Goal: Task Accomplishment & Management: Manage account settings

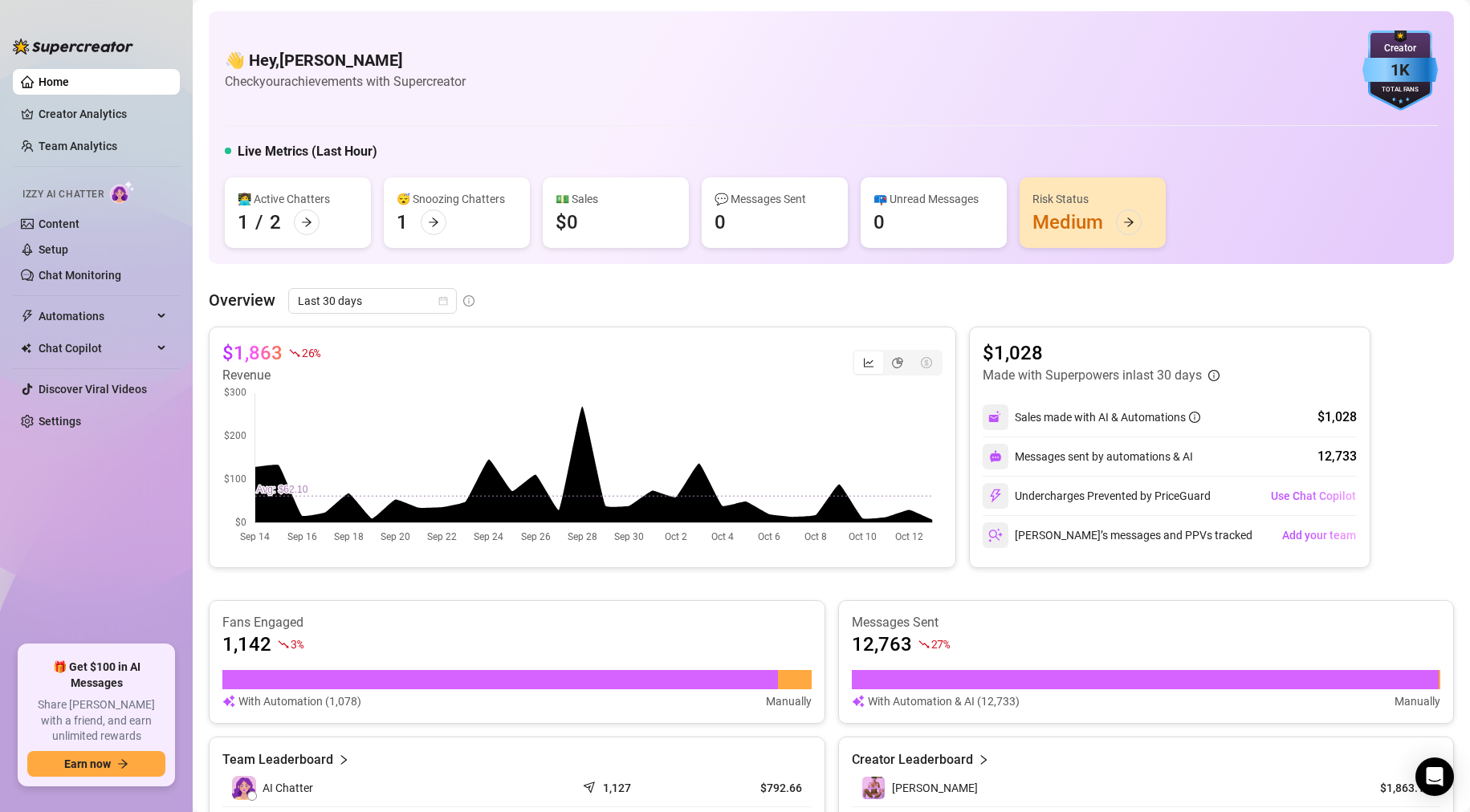
click at [752, 78] on div "👋 Hey, [PERSON_NAME] Check your achievements with Supercreator 1K Creator Total…" at bounding box center [831, 71] width 1213 height 80
click at [83, 277] on link "Chat Monitoring" at bounding box center [80, 275] width 83 height 13
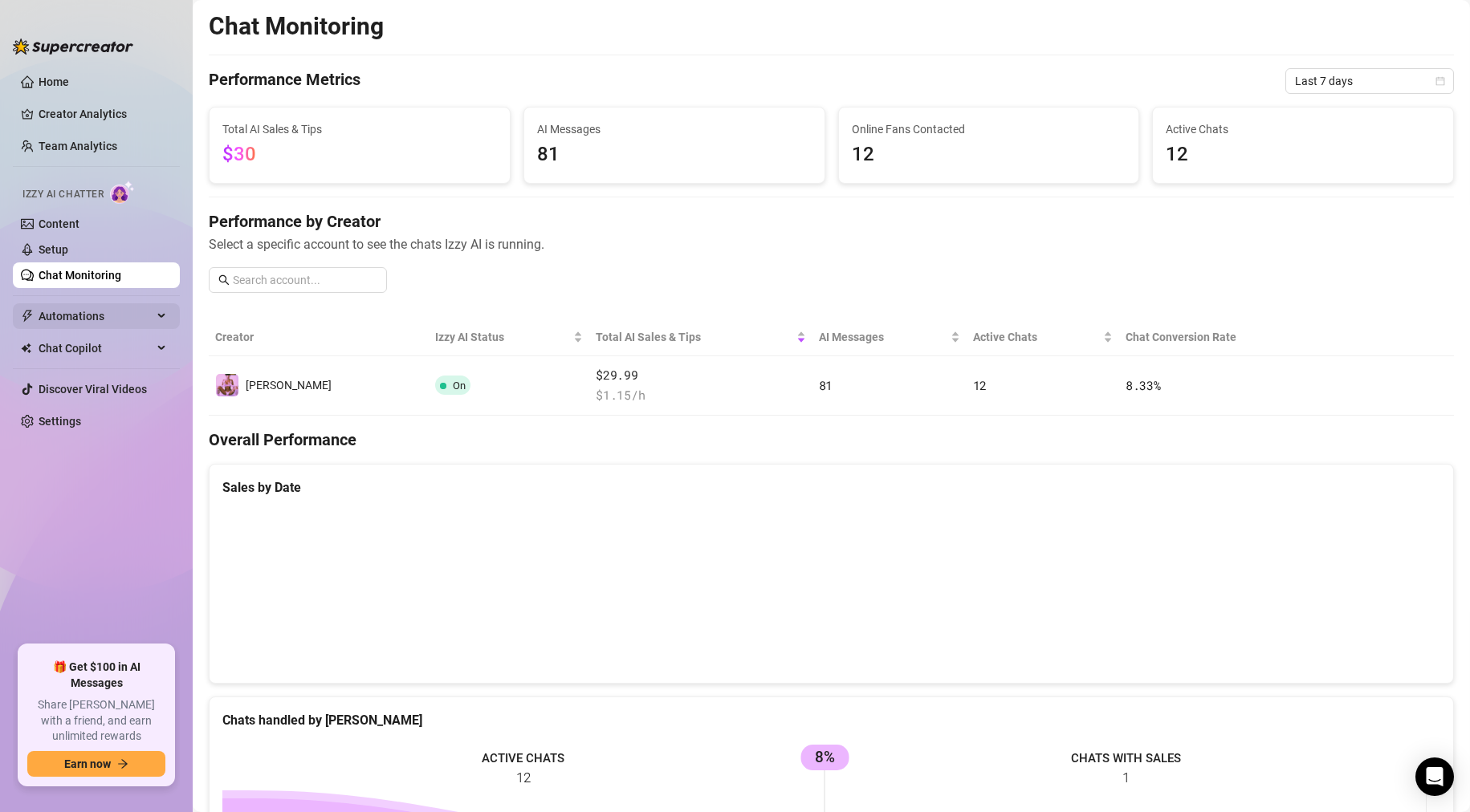
click at [53, 316] on span "Automations" at bounding box center [95, 316] width 114 height 26
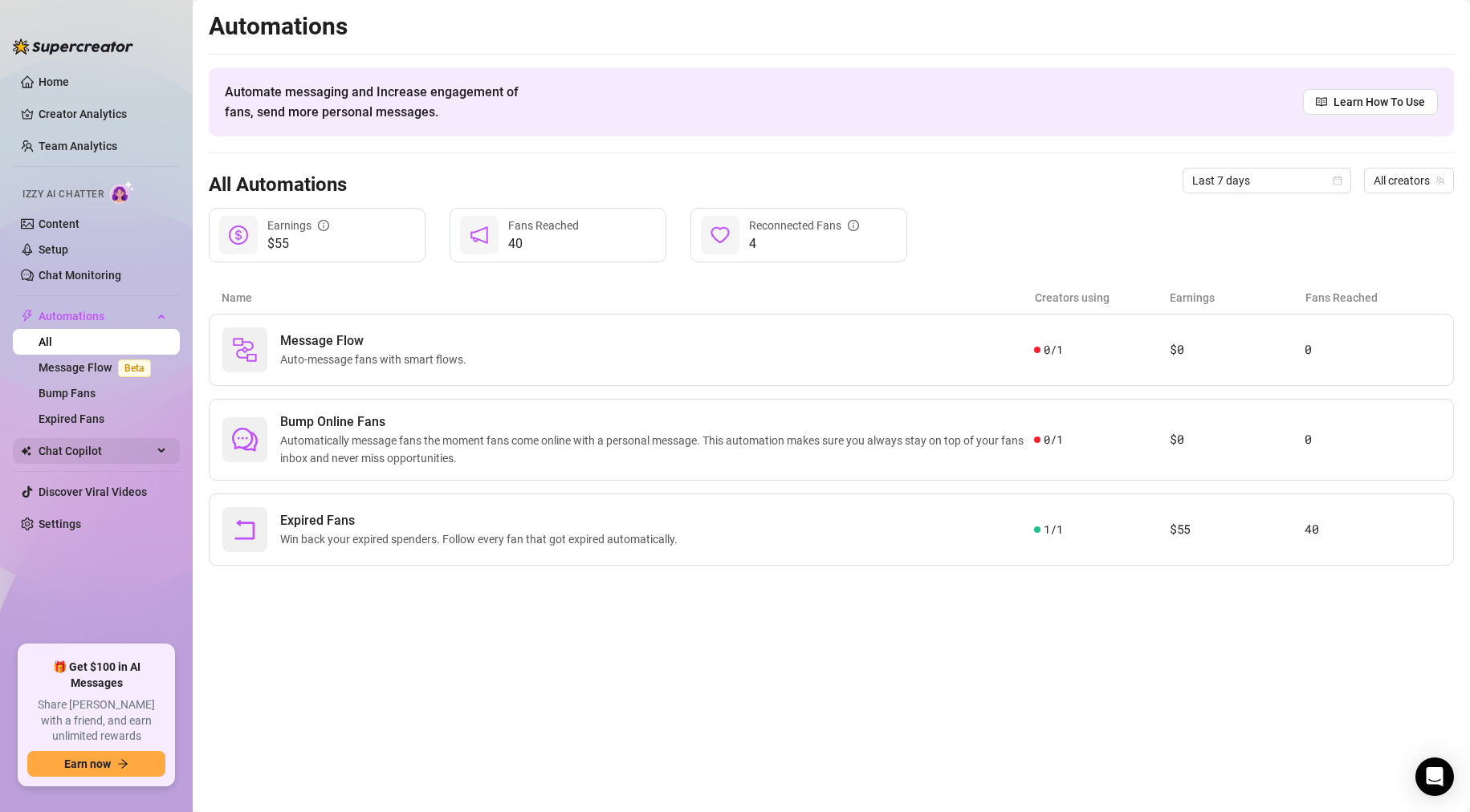
click at [98, 459] on span "Chat Copilot" at bounding box center [95, 451] width 114 height 26
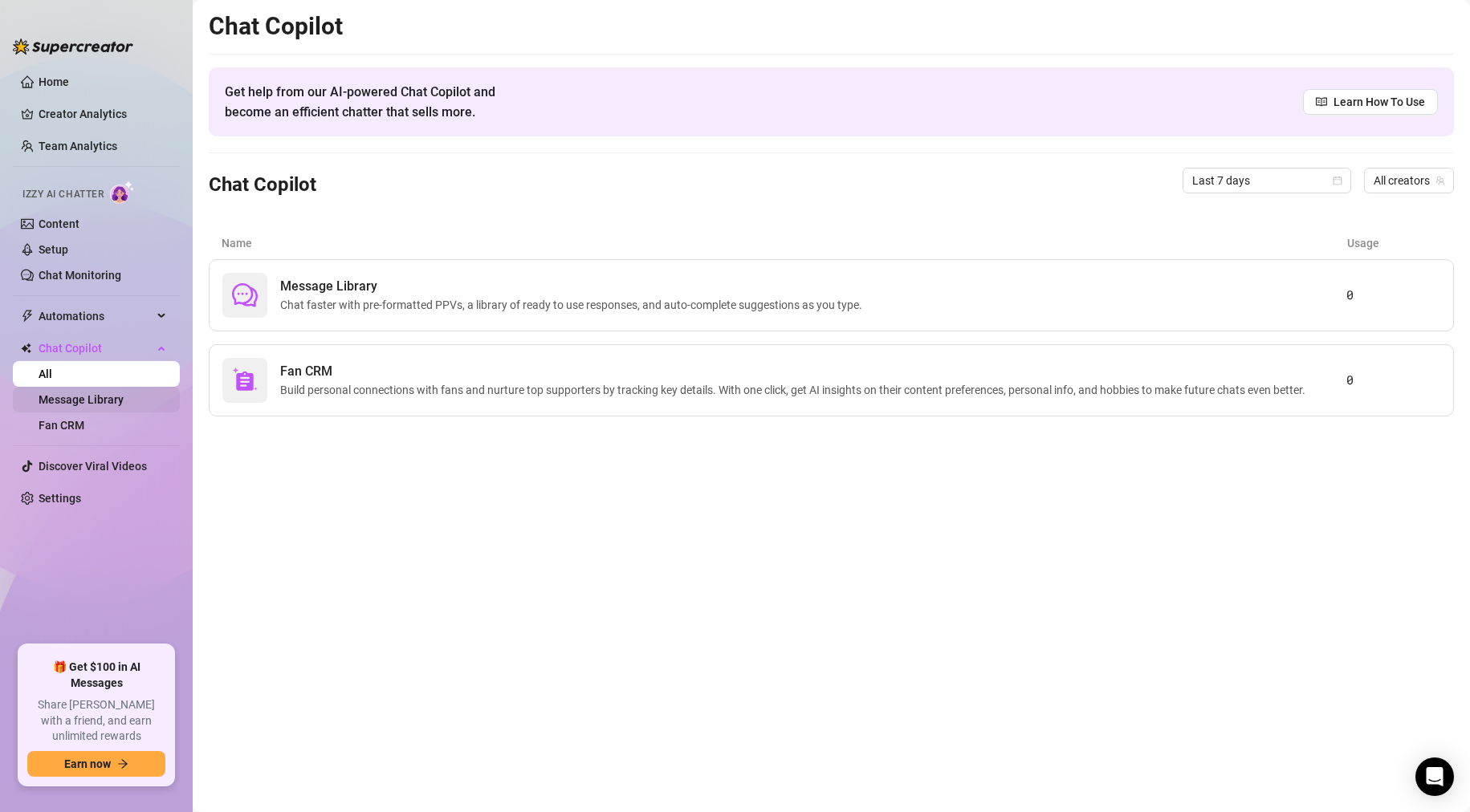
click at [118, 402] on link "Message Library" at bounding box center [80, 400] width 85 height 13
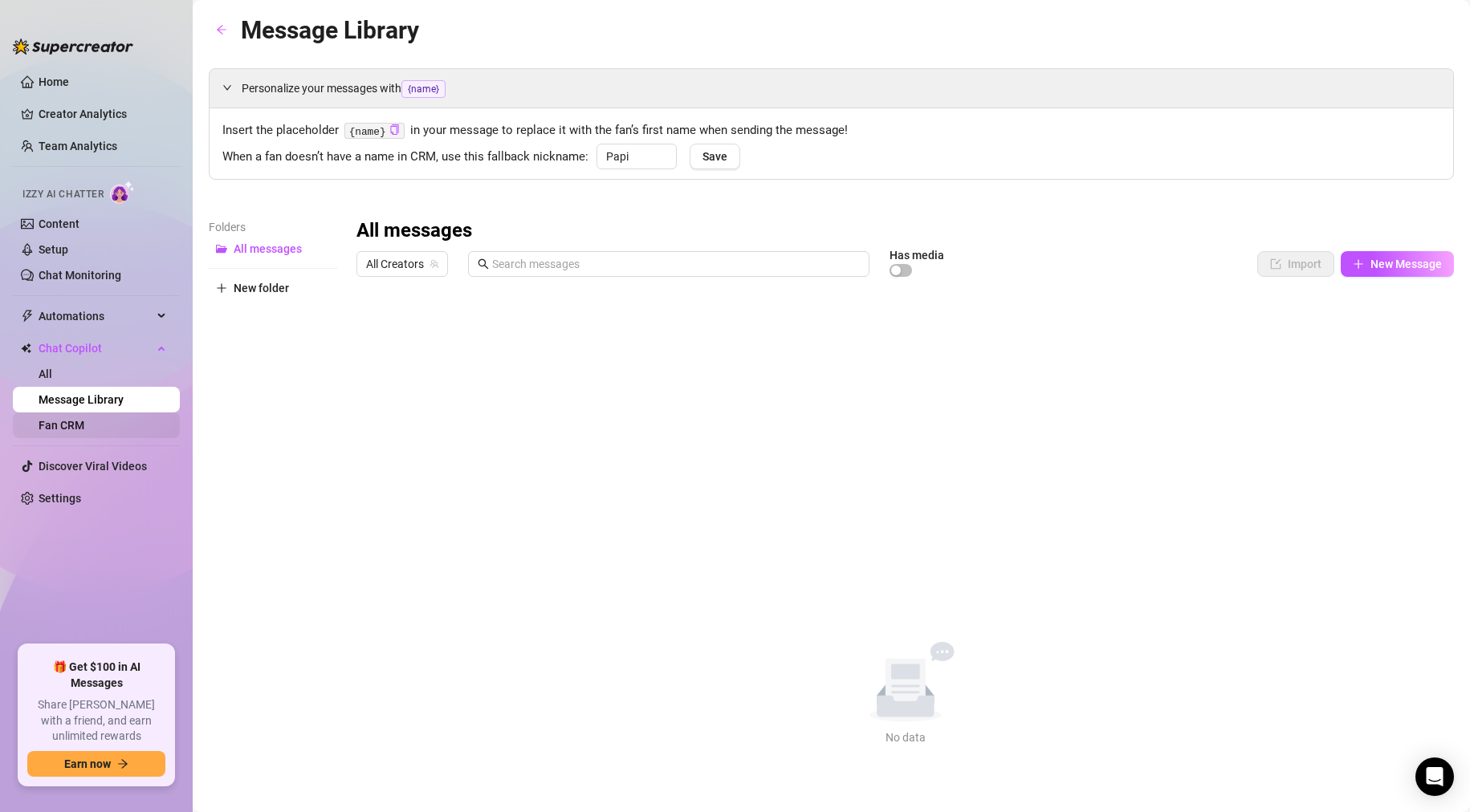
click at [84, 423] on link "Fan CRM" at bounding box center [61, 426] width 45 height 13
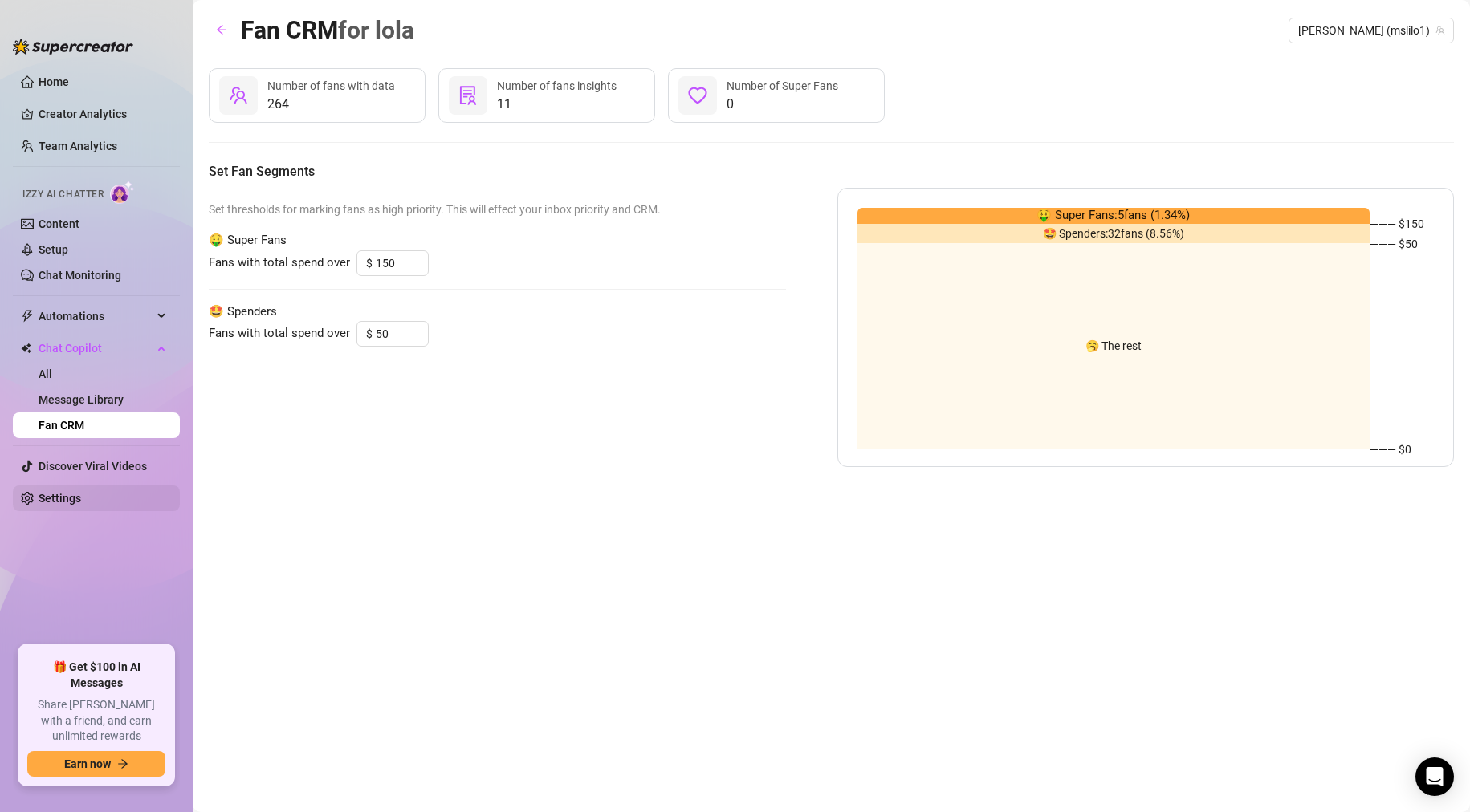
click at [62, 493] on link "Settings" at bounding box center [59, 499] width 42 height 13
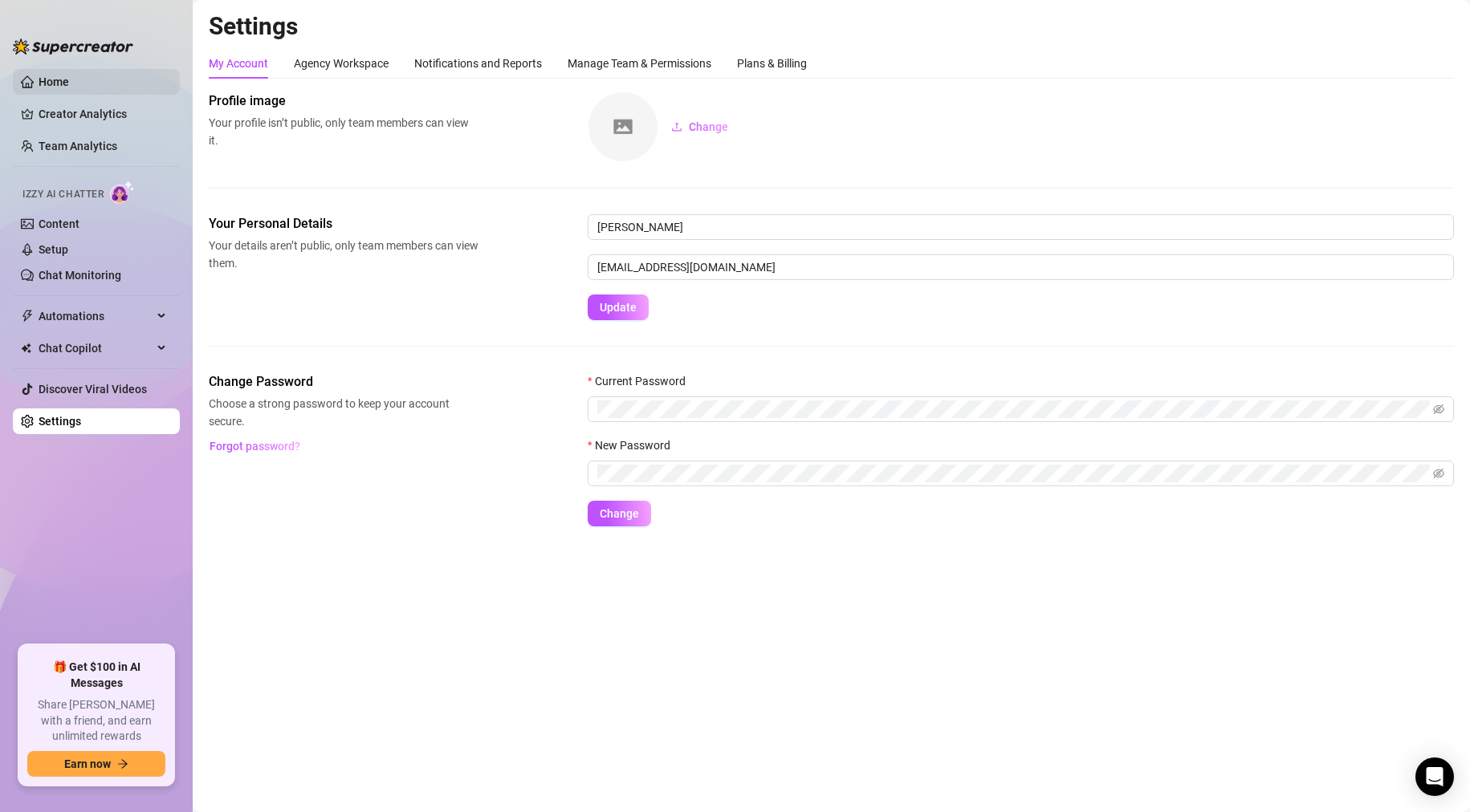
click at [54, 82] on link "Home" at bounding box center [54, 82] width 31 height 13
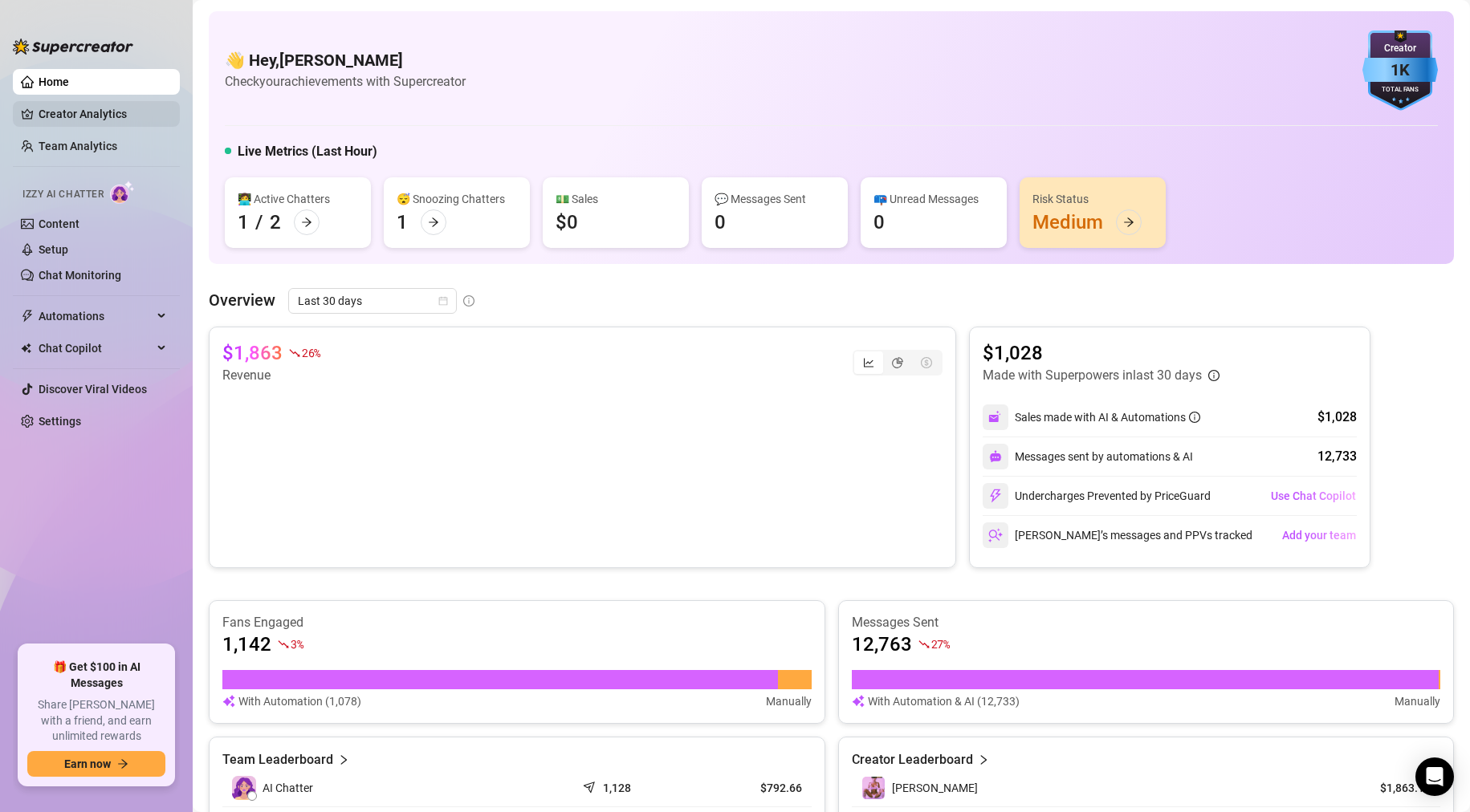
click at [54, 112] on link "Creator Analytics" at bounding box center [102, 114] width 128 height 26
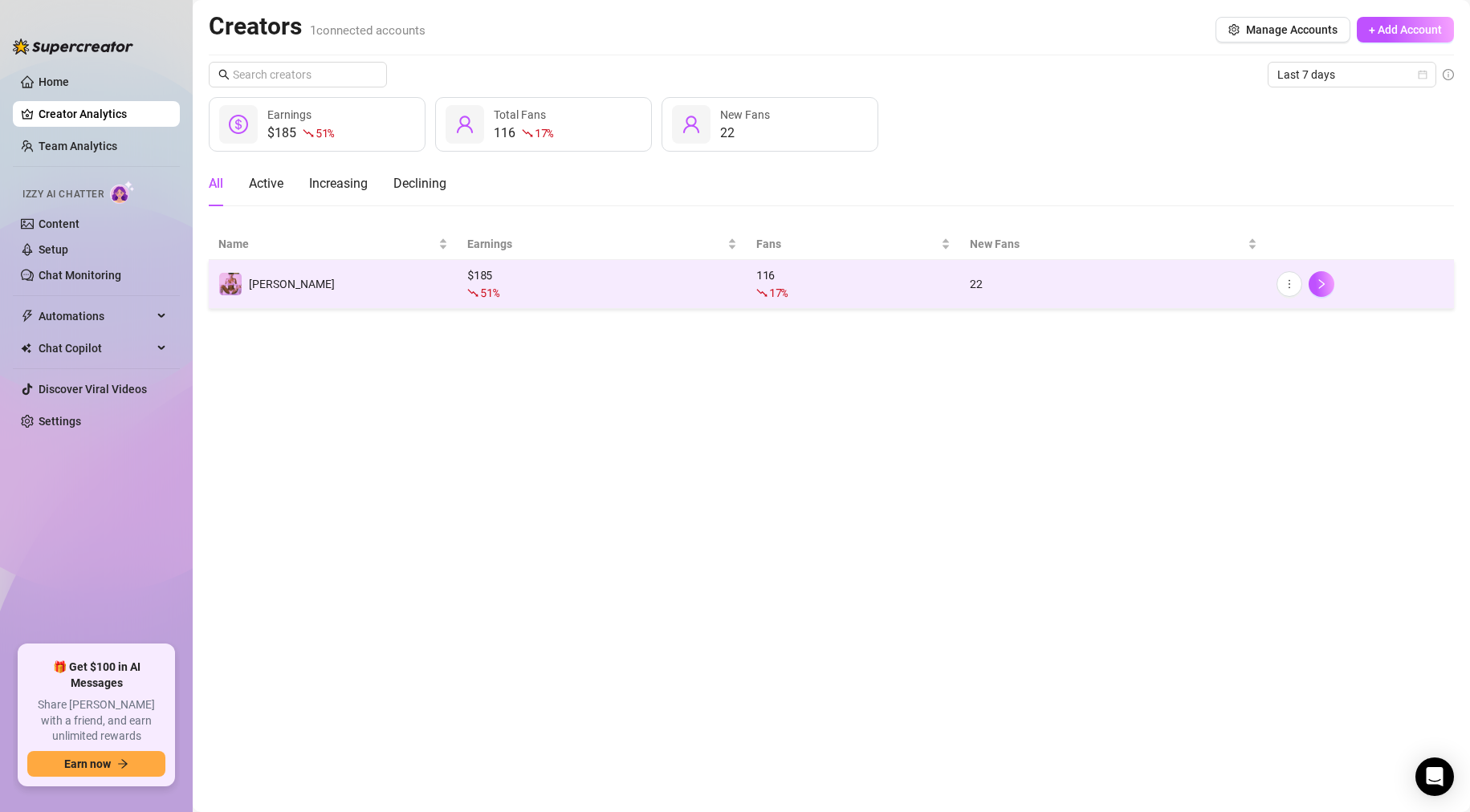
click at [462, 272] on td "$ 185 51 %" at bounding box center [602, 285] width 289 height 49
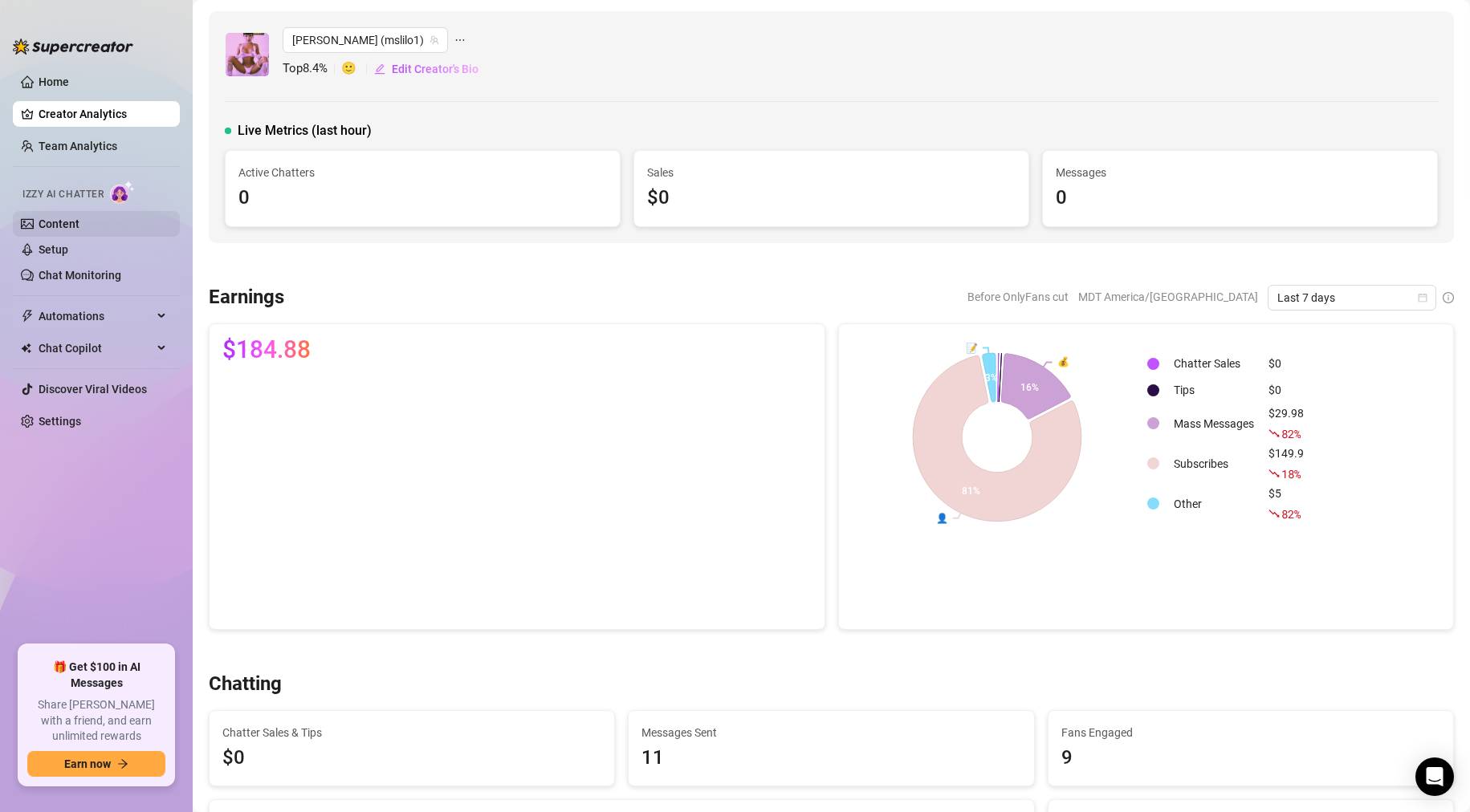
click at [57, 219] on link "Content" at bounding box center [58, 224] width 41 height 13
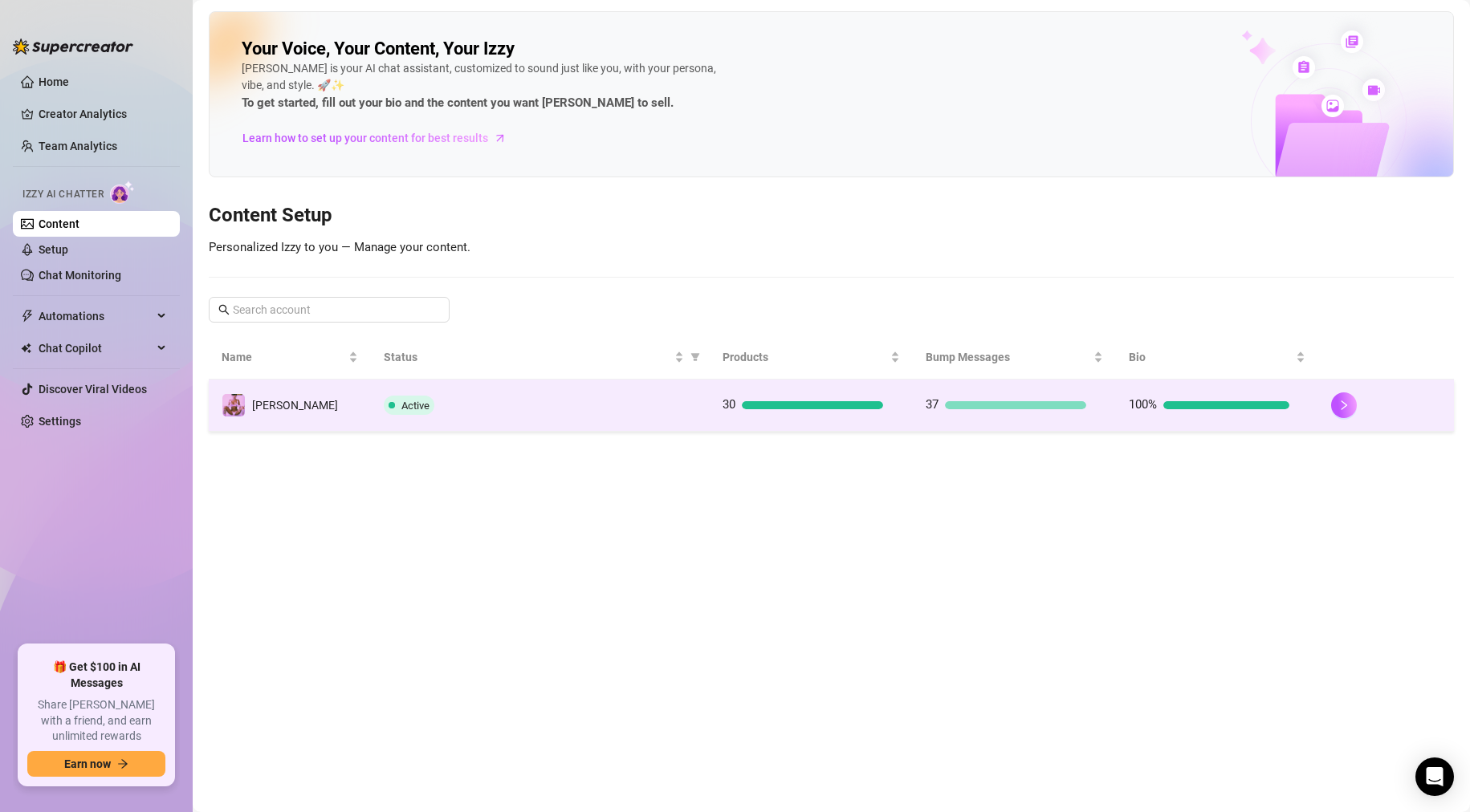
click at [527, 409] on div "Active" at bounding box center [539, 406] width 312 height 19
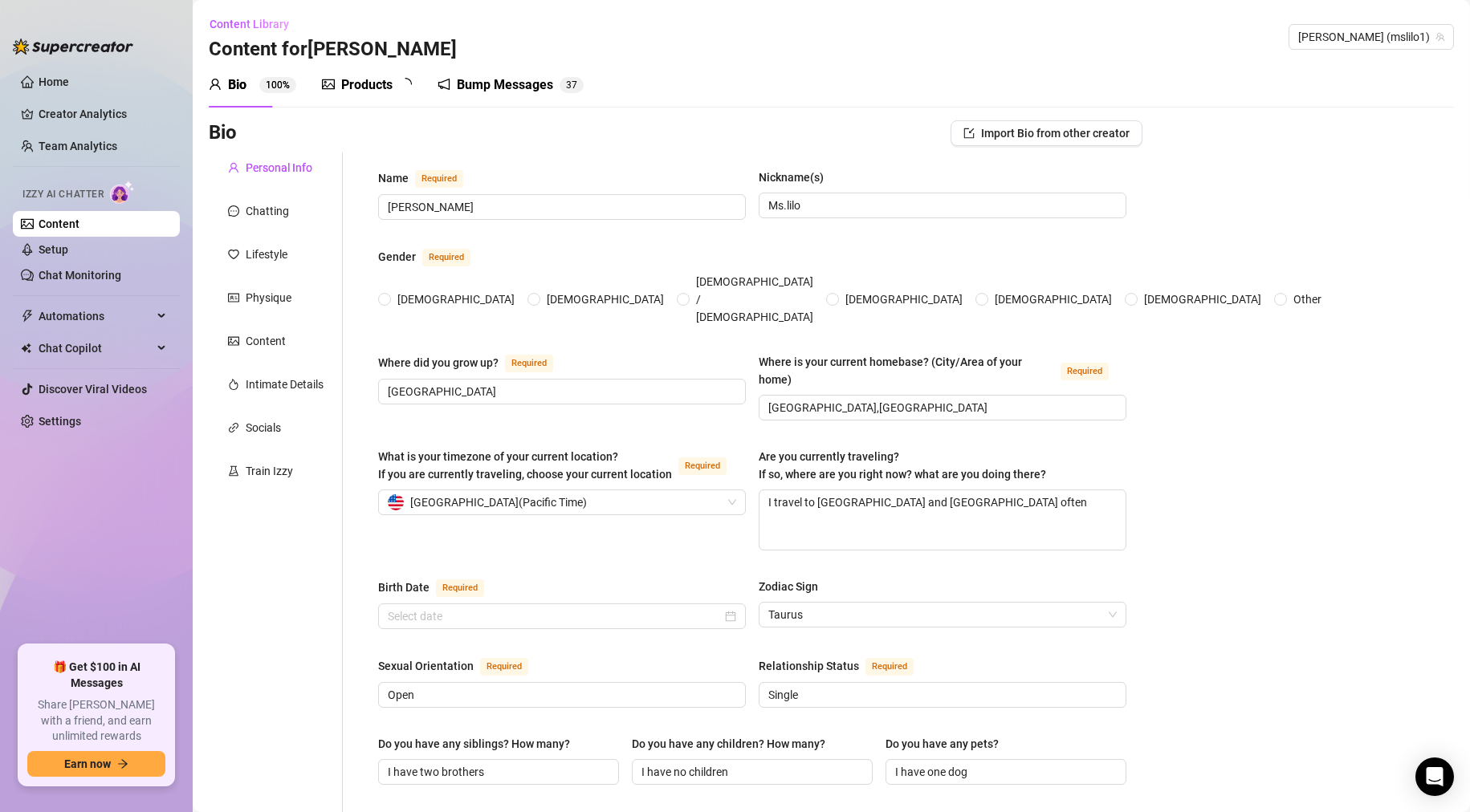
radio input "true"
type input "[DATE]"
click at [42, 247] on link "Setup" at bounding box center [53, 250] width 30 height 13
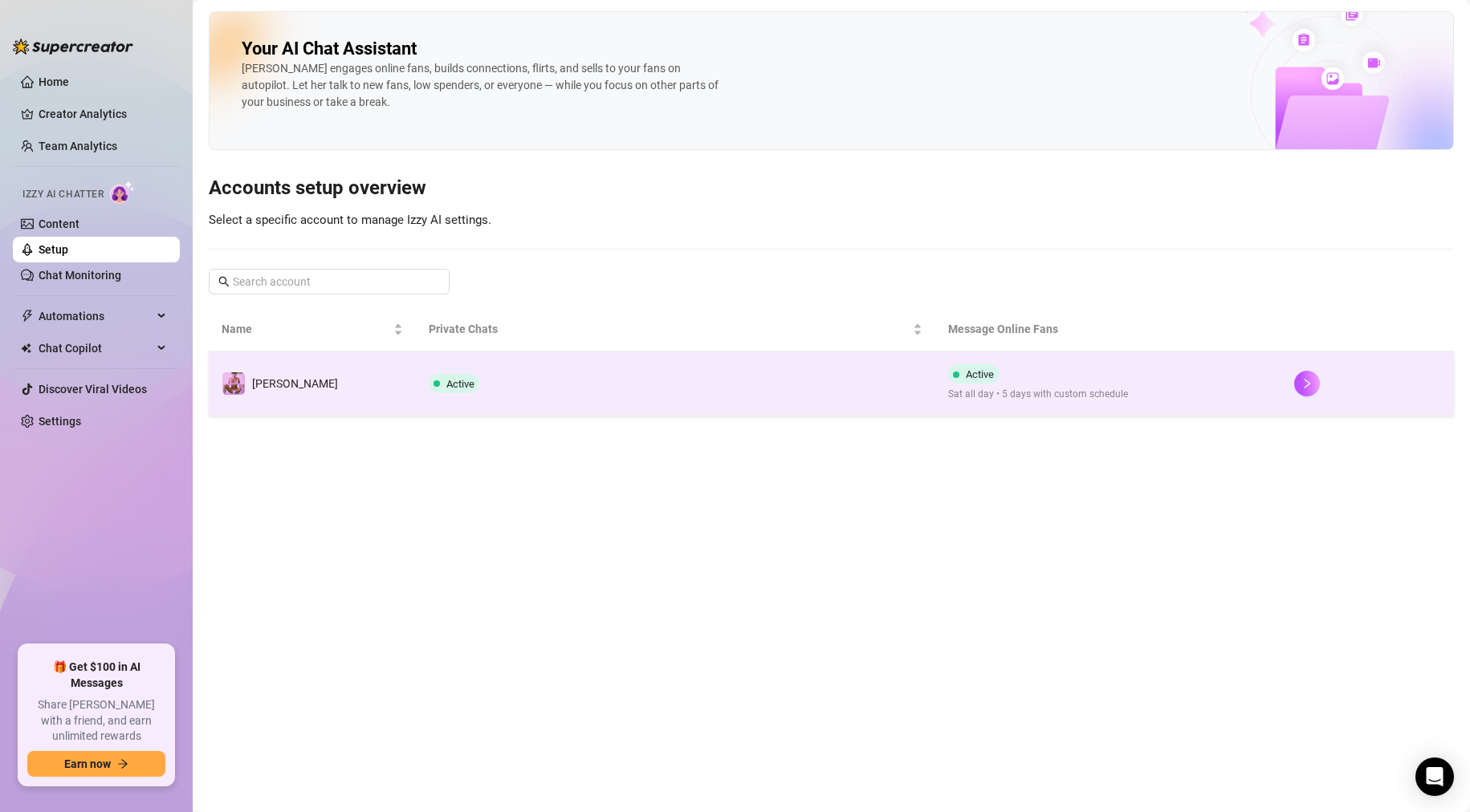
click at [743, 363] on td "Active" at bounding box center [675, 383] width 518 height 64
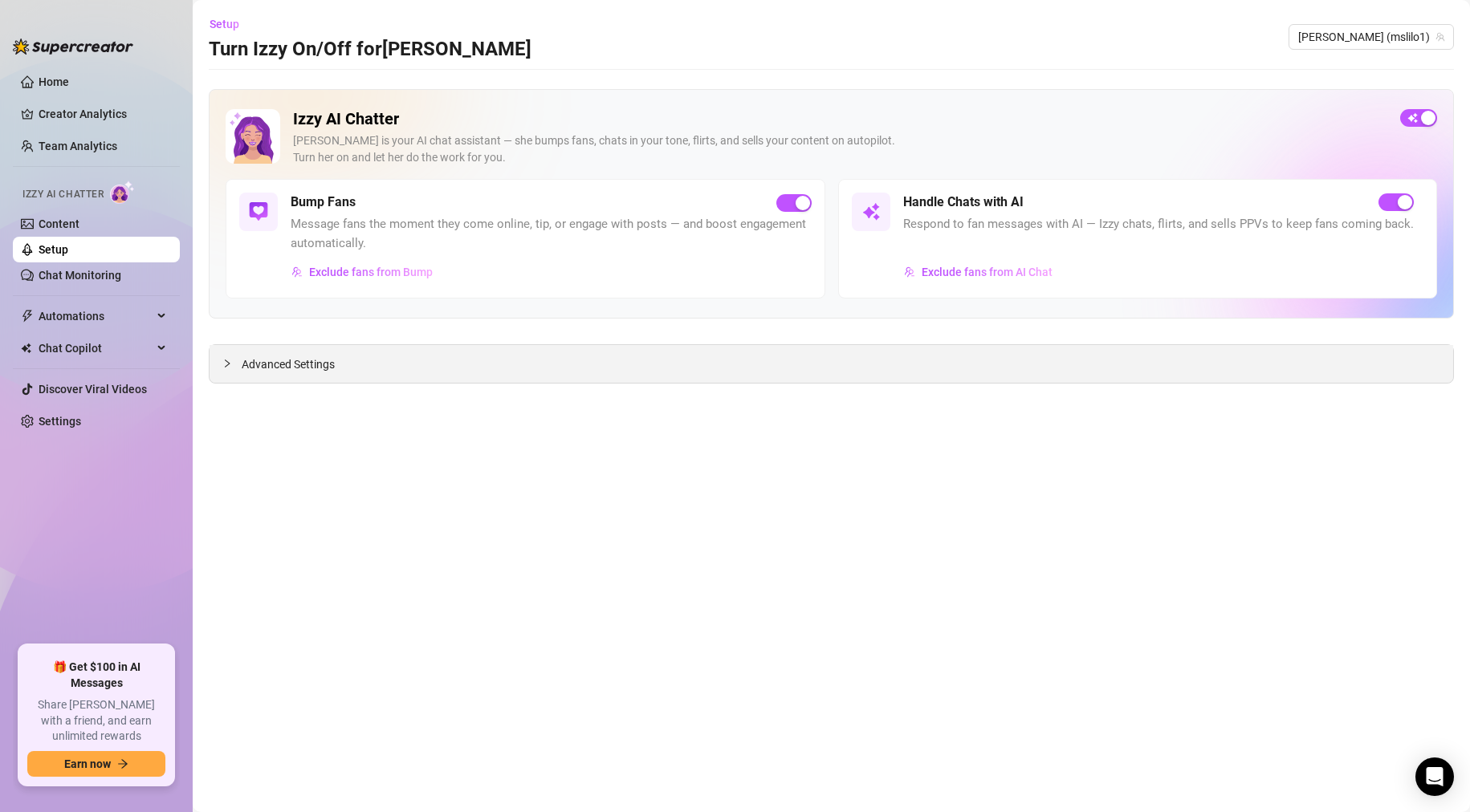
click at [542, 375] on div "Advanced Settings" at bounding box center [831, 363] width 1244 height 38
click at [230, 364] on icon "collapsed" at bounding box center [227, 363] width 10 height 10
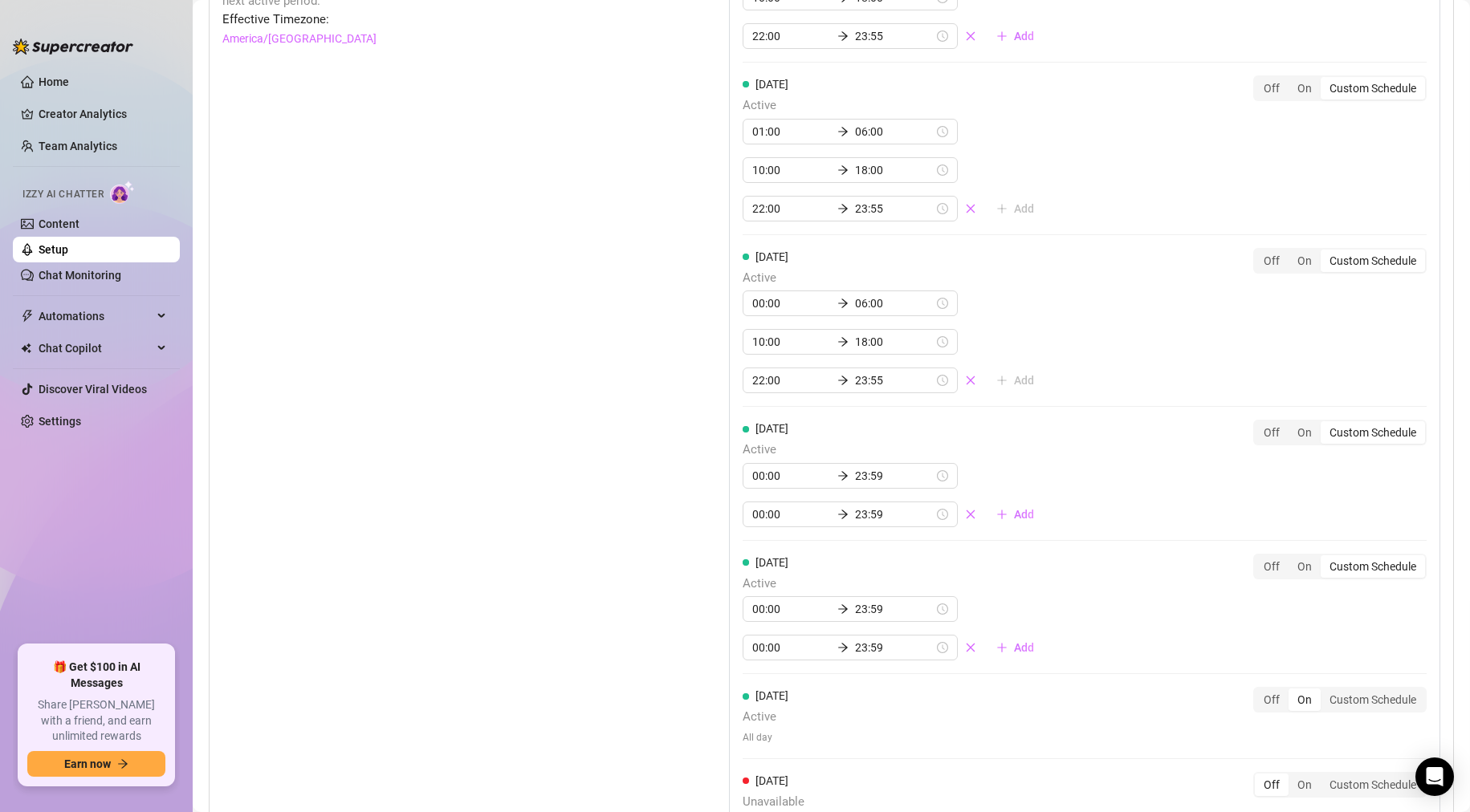
scroll to position [1641, 0]
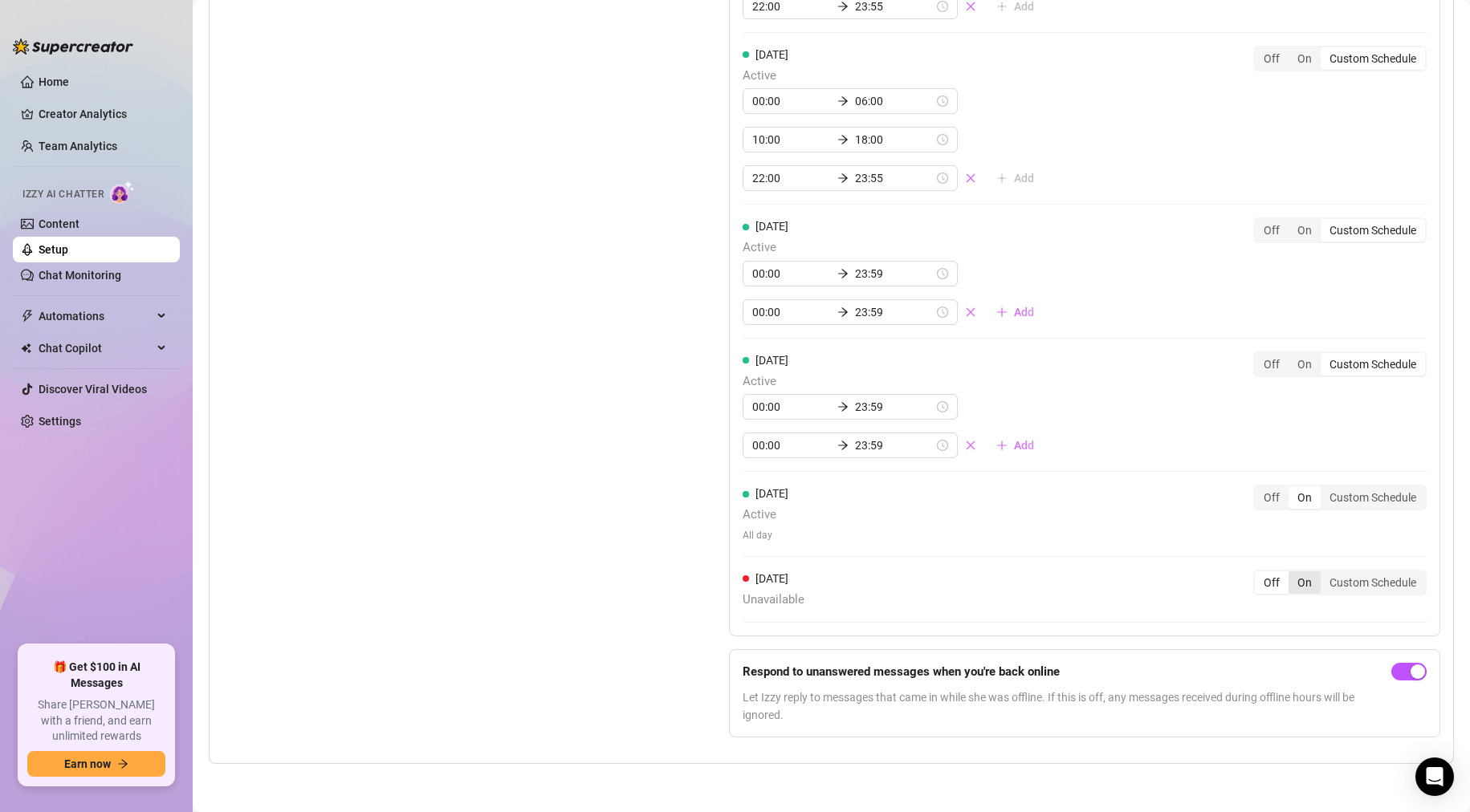
click at [1292, 585] on div "On" at bounding box center [1305, 583] width 32 height 23
click at [1292, 574] on input "On" at bounding box center [1292, 574] width 0 height 0
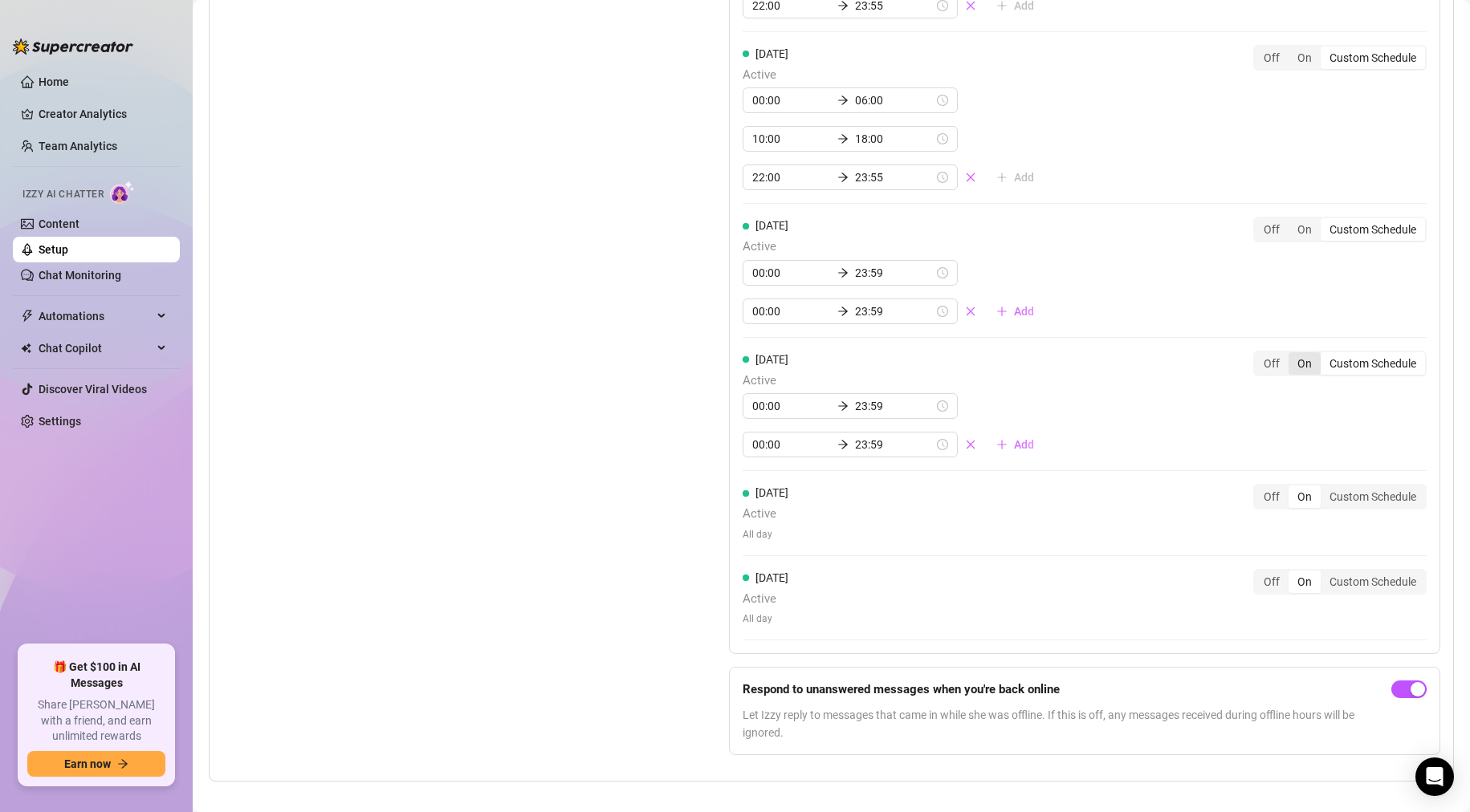
click at [1291, 372] on div "On" at bounding box center [1305, 363] width 32 height 23
click at [1292, 354] on input "On" at bounding box center [1292, 354] width 0 height 0
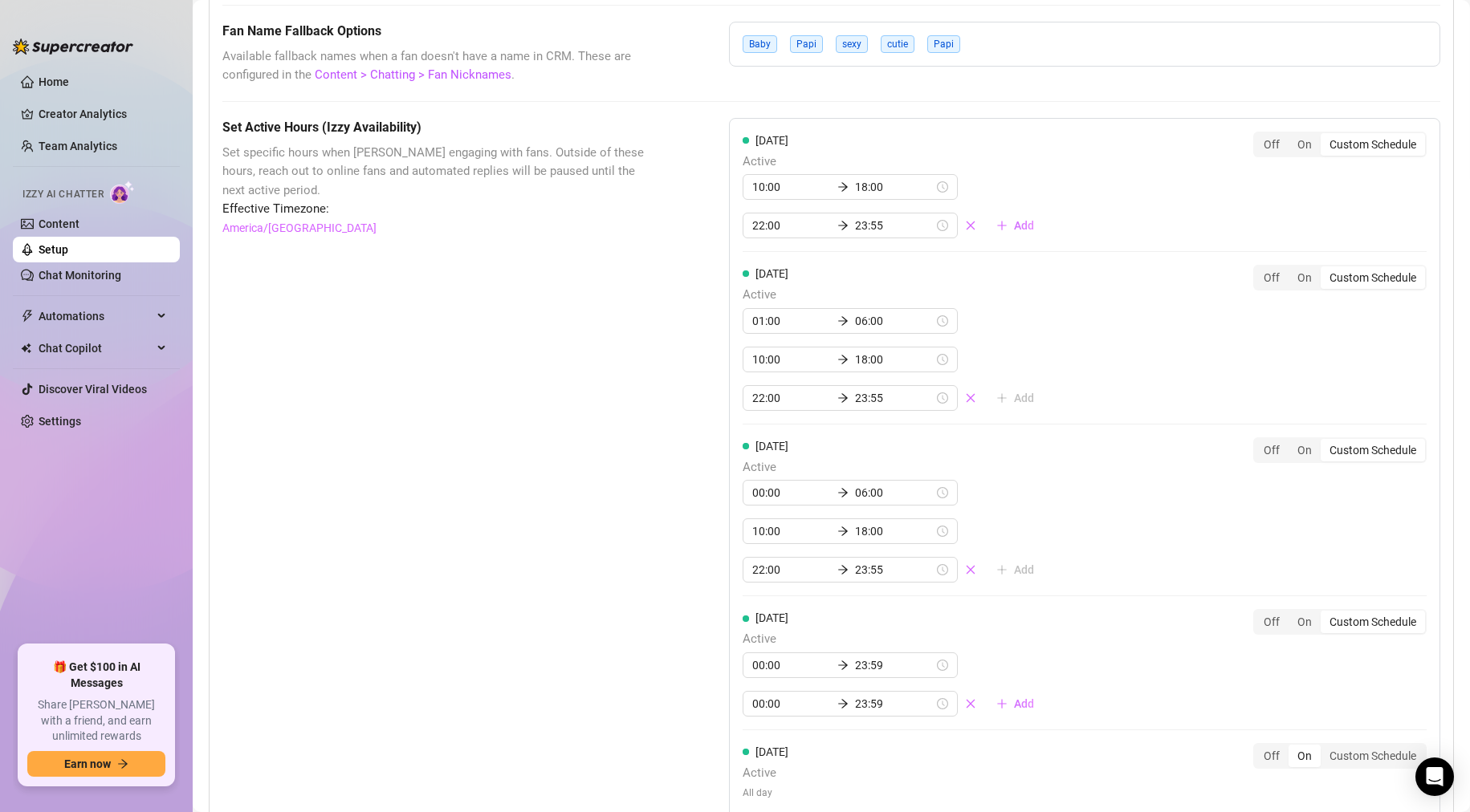
scroll to position [1247, 0]
click at [1290, 279] on div "On" at bounding box center [1305, 280] width 32 height 23
click at [1292, 271] on input "On" at bounding box center [1292, 271] width 0 height 0
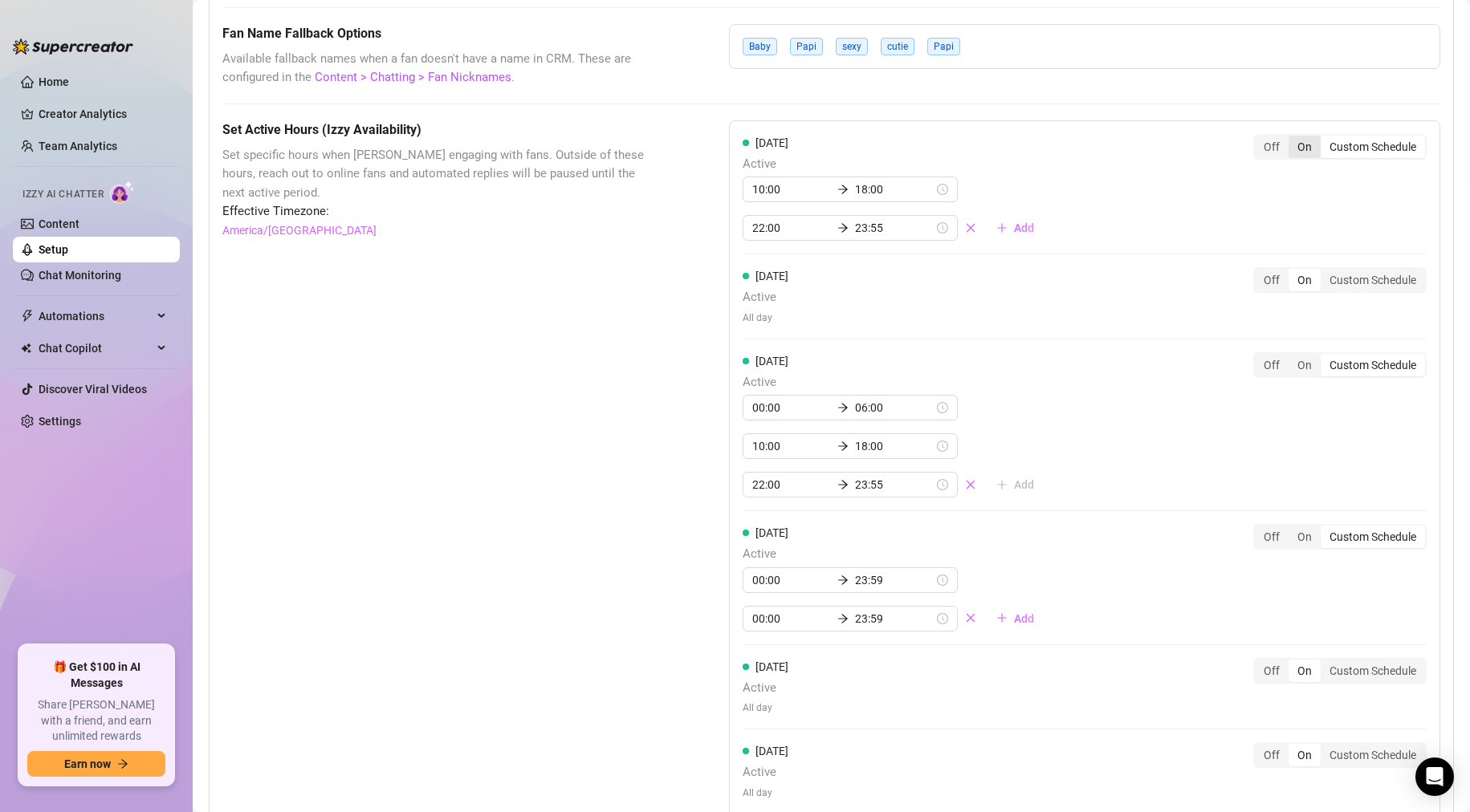
click at [1288, 148] on div "On" at bounding box center [1305, 147] width 32 height 23
click at [1292, 138] on input "On" at bounding box center [1292, 138] width 0 height 0
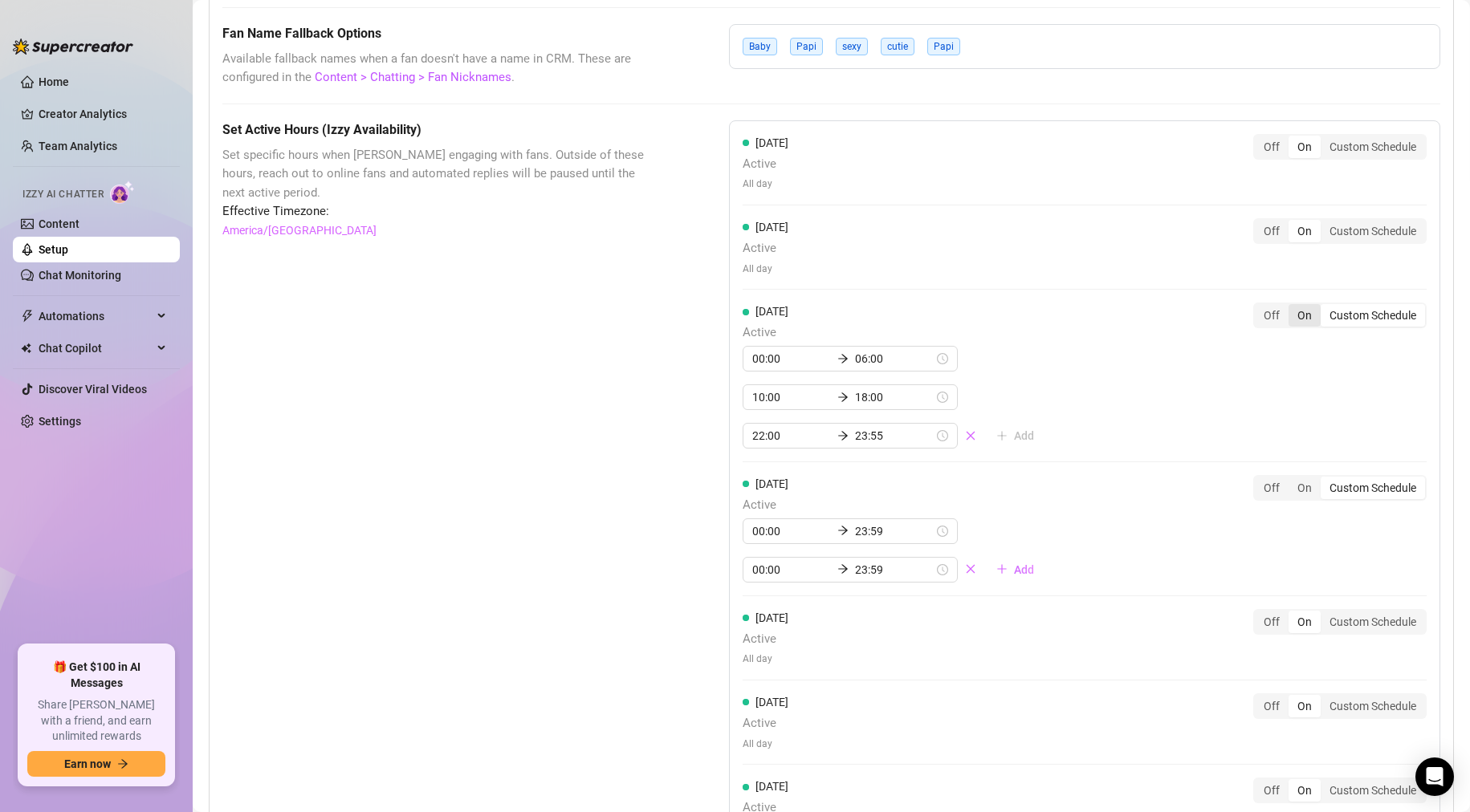
click at [1290, 320] on div "On" at bounding box center [1305, 316] width 32 height 23
click at [1292, 307] on input "On" at bounding box center [1292, 307] width 0 height 0
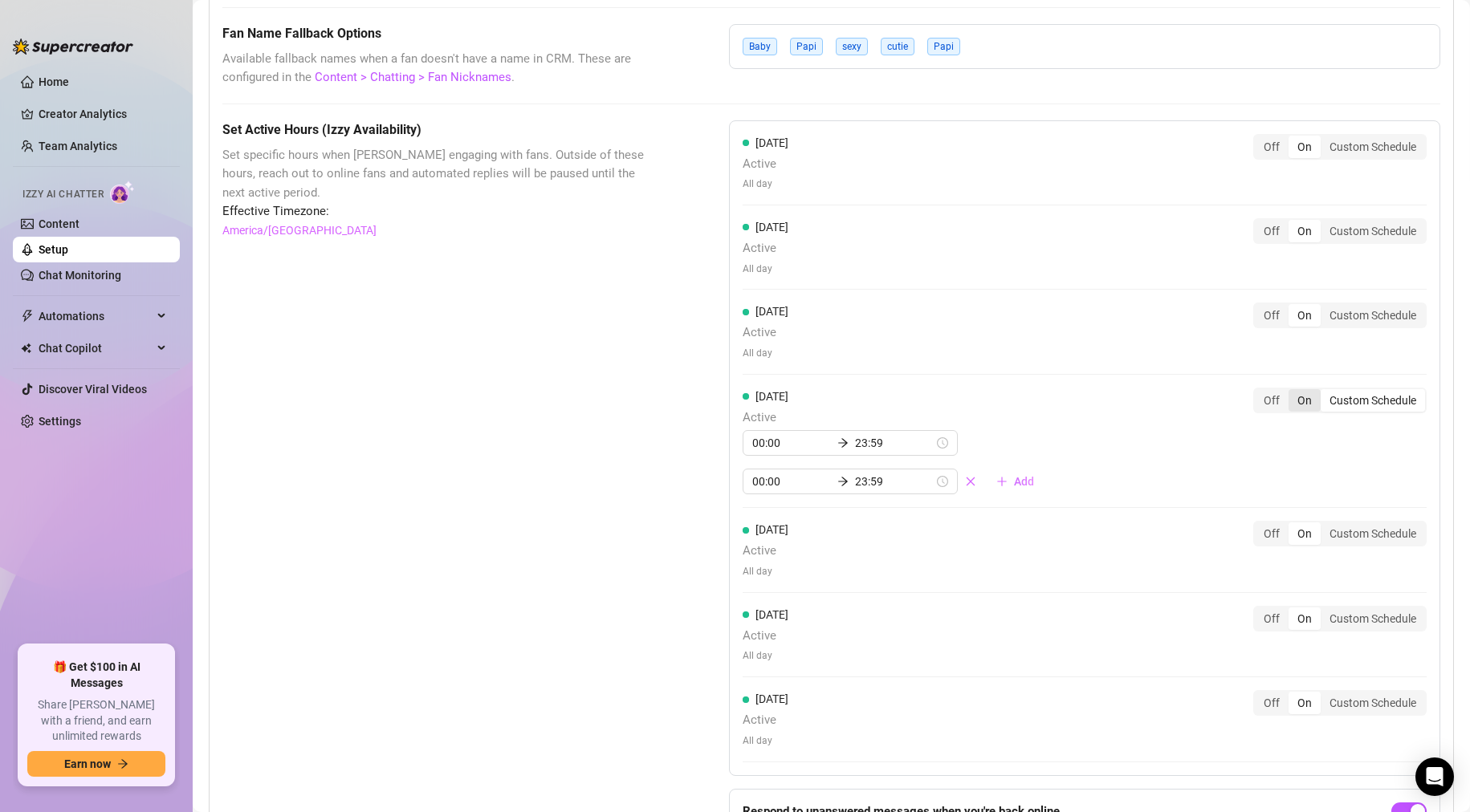
click at [1293, 406] on div "On" at bounding box center [1305, 401] width 32 height 23
click at [1292, 392] on input "On" at bounding box center [1292, 392] width 0 height 0
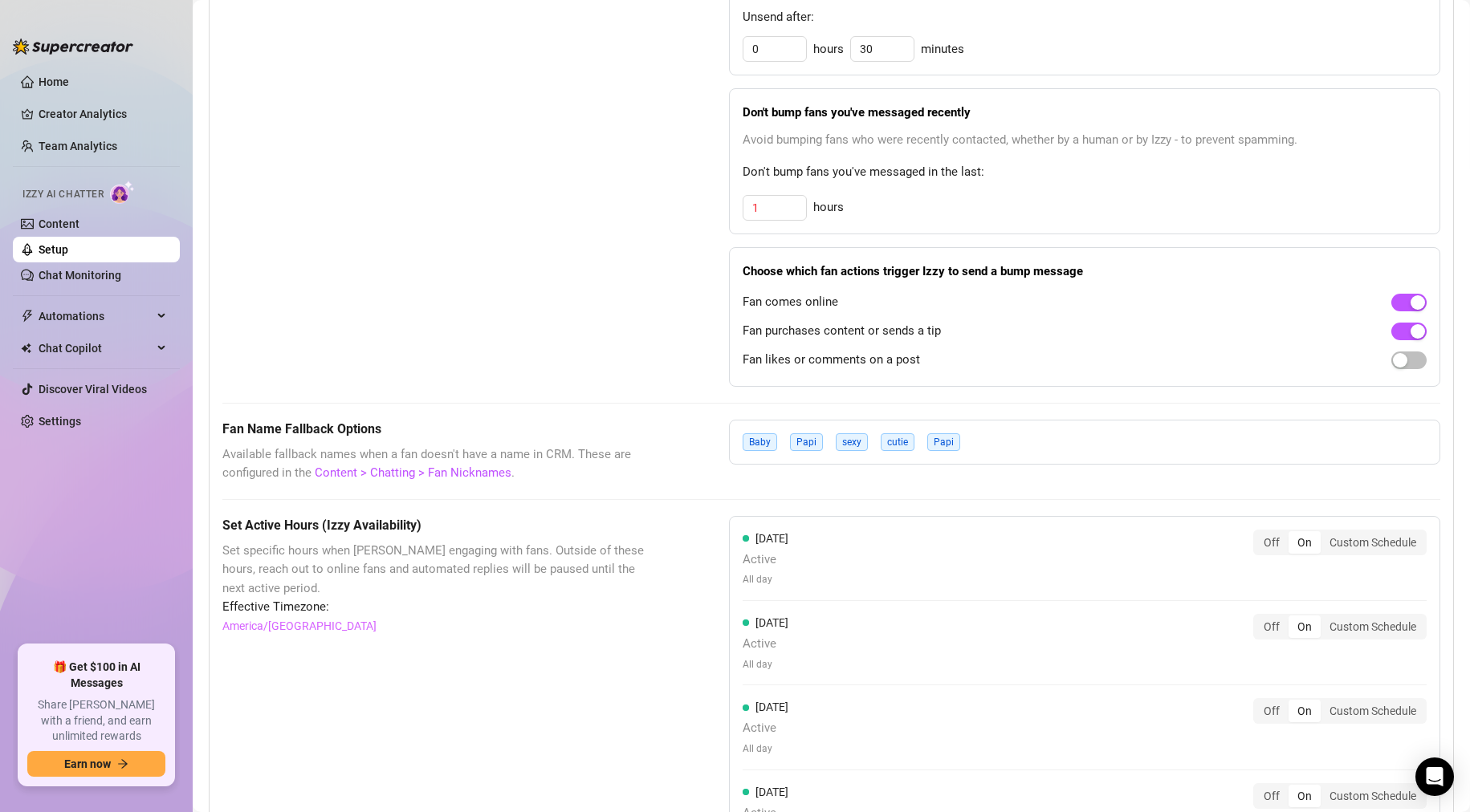
scroll to position [853, 0]
click at [784, 206] on input "1" at bounding box center [774, 205] width 62 height 24
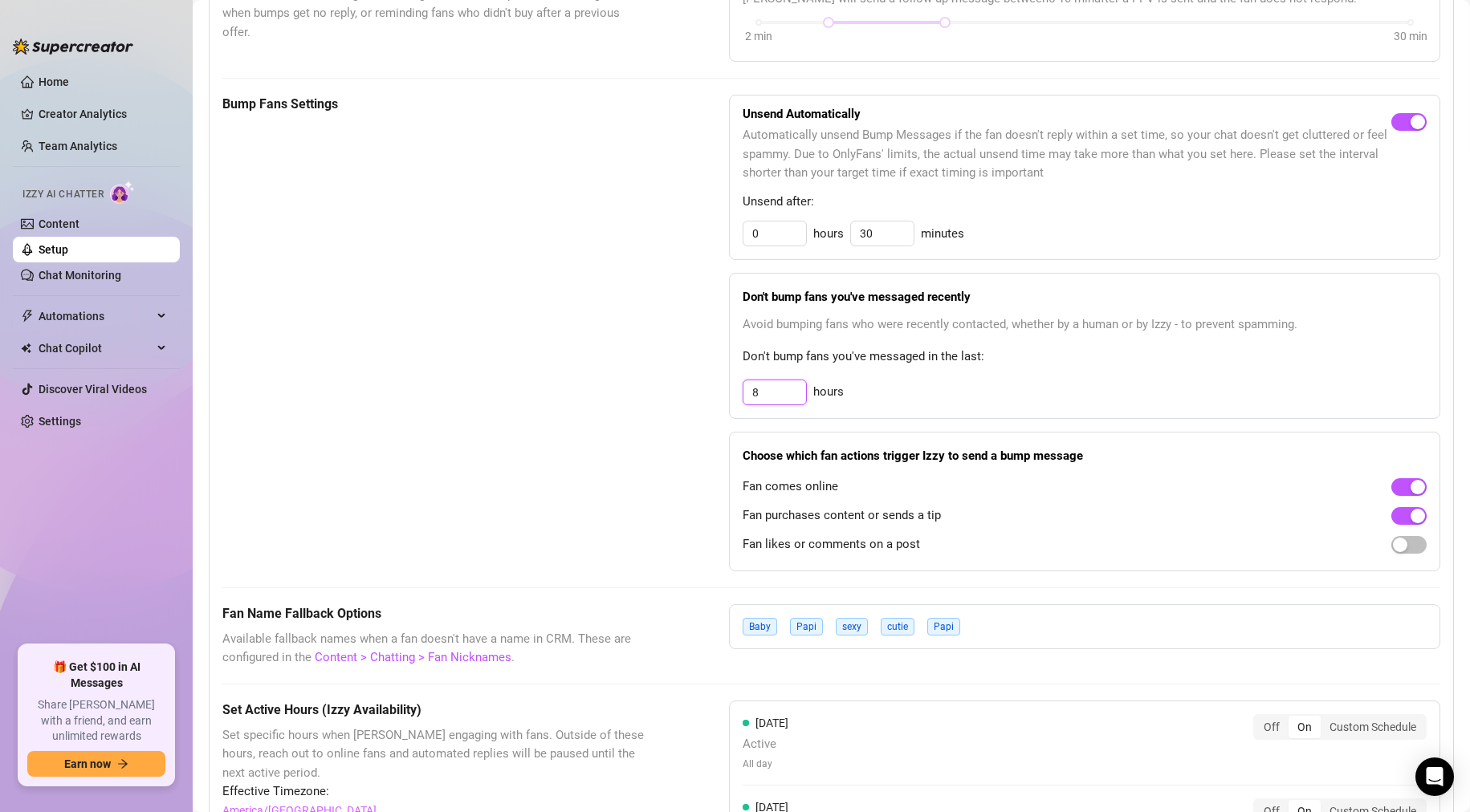
scroll to position [664, 0]
type input "8"
click at [791, 241] on input "0" at bounding box center [774, 236] width 62 height 24
type input "9"
click at [886, 237] on input "30" at bounding box center [882, 236] width 62 height 24
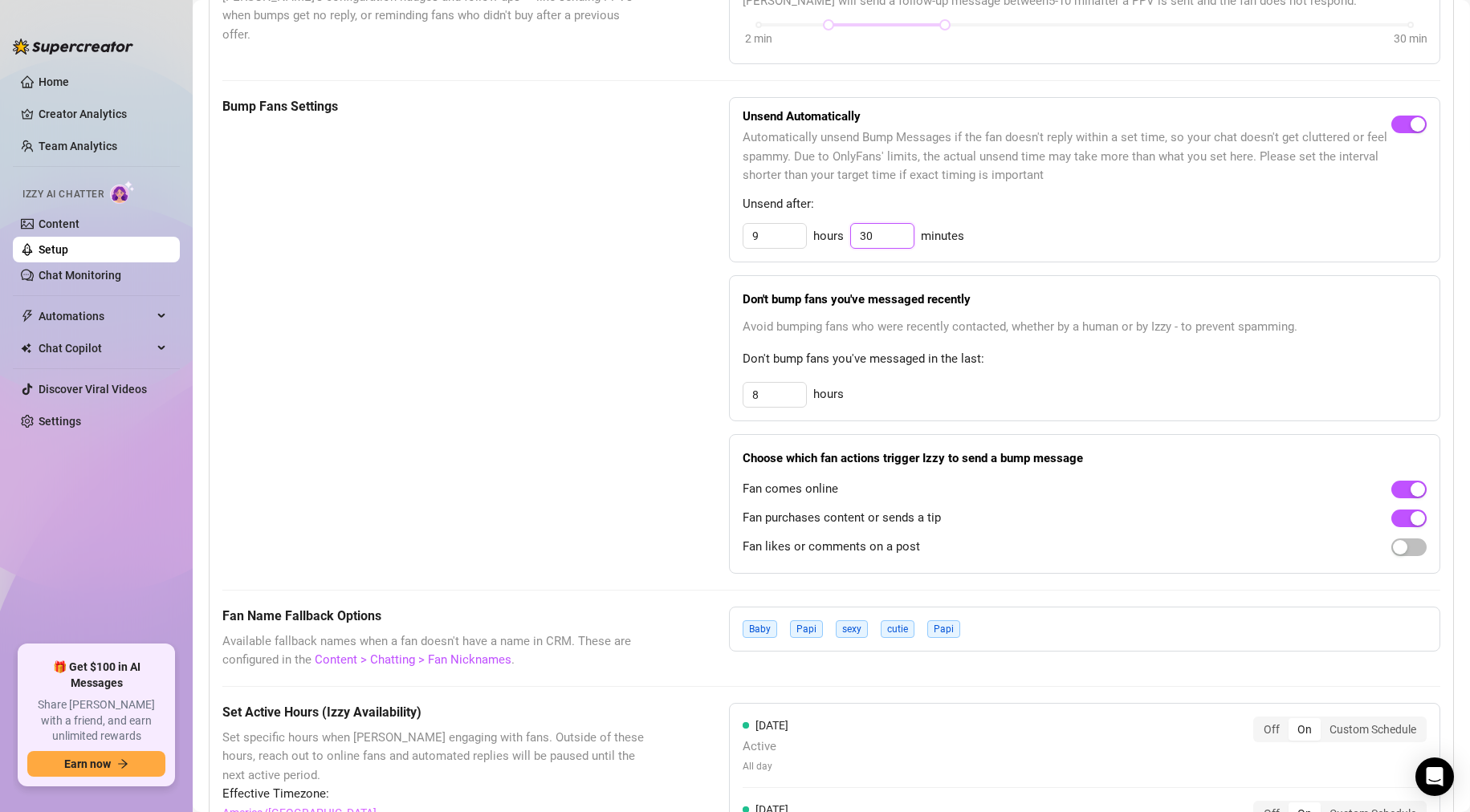
type input "3"
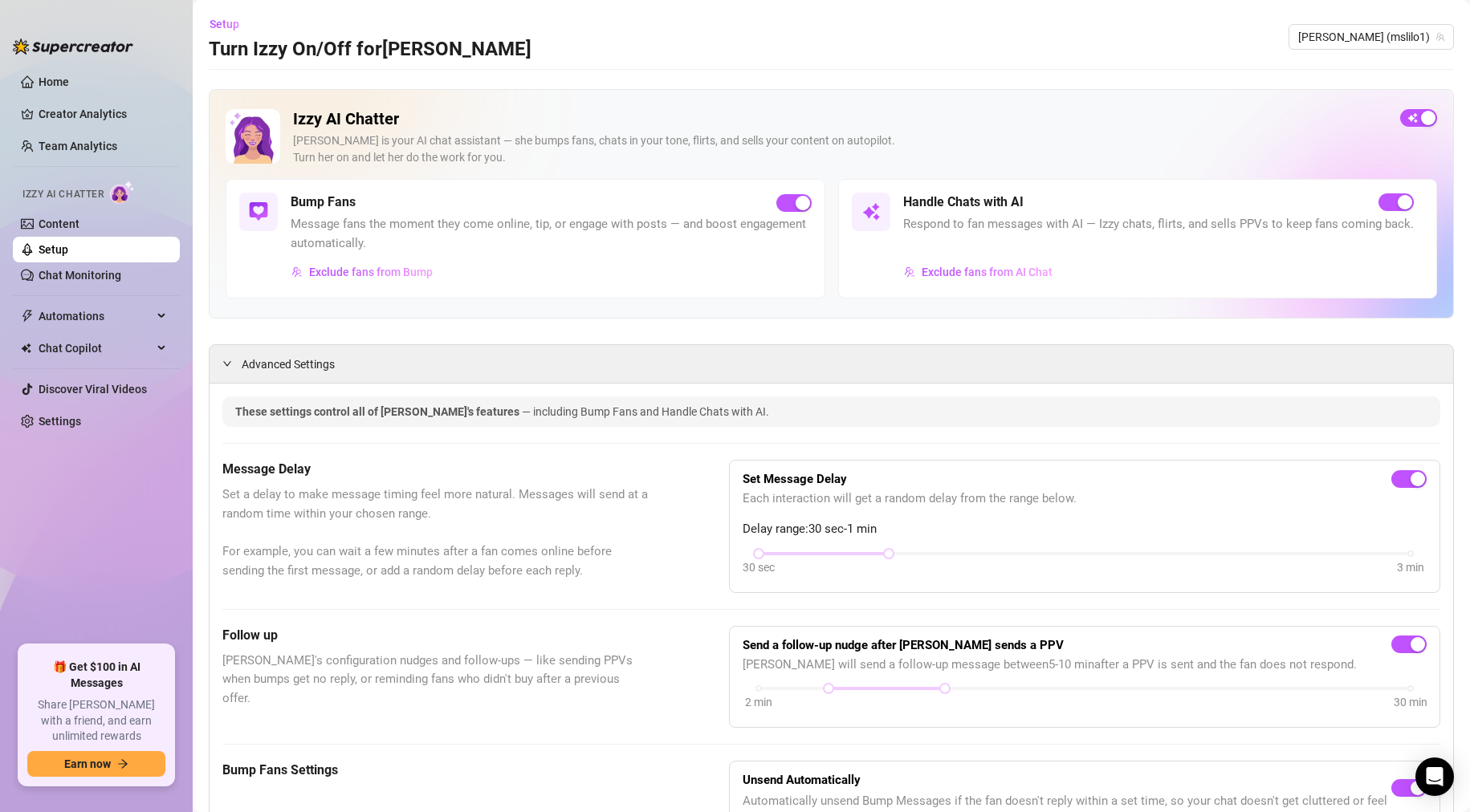
scroll to position [1337, 0]
